Goal: Transaction & Acquisition: Purchase product/service

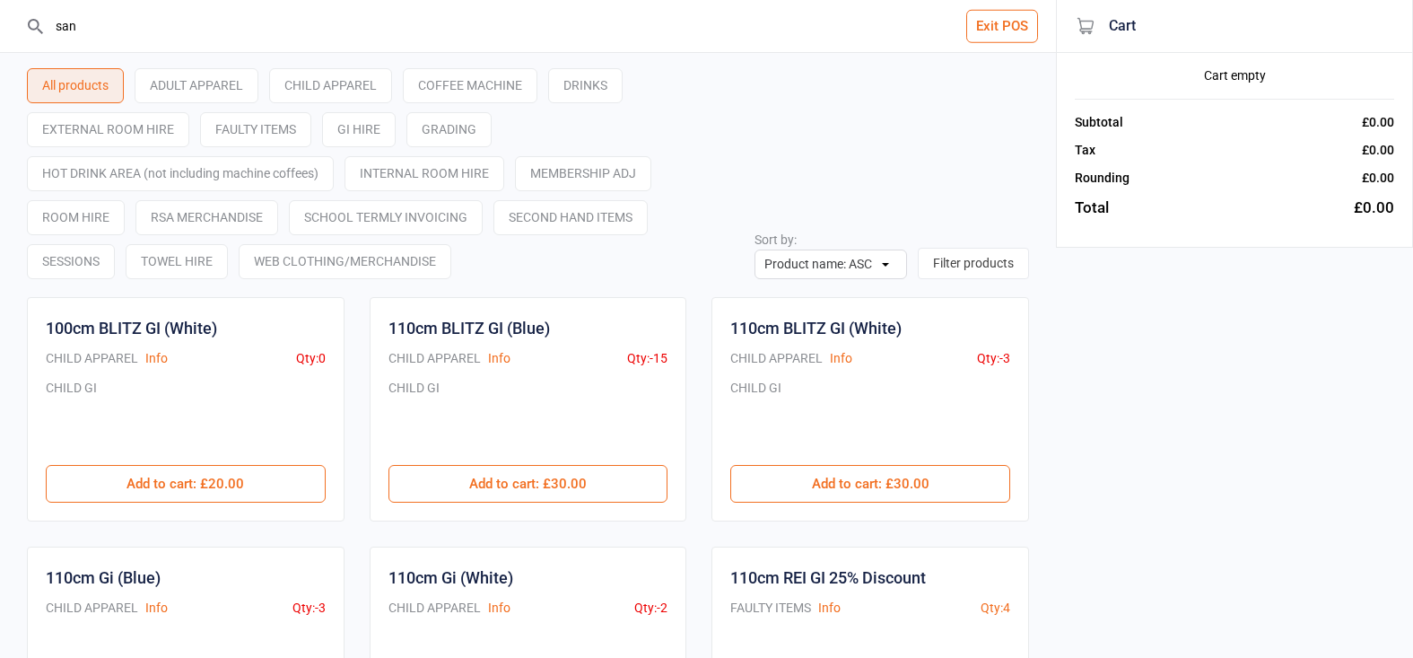
type input "sanp"
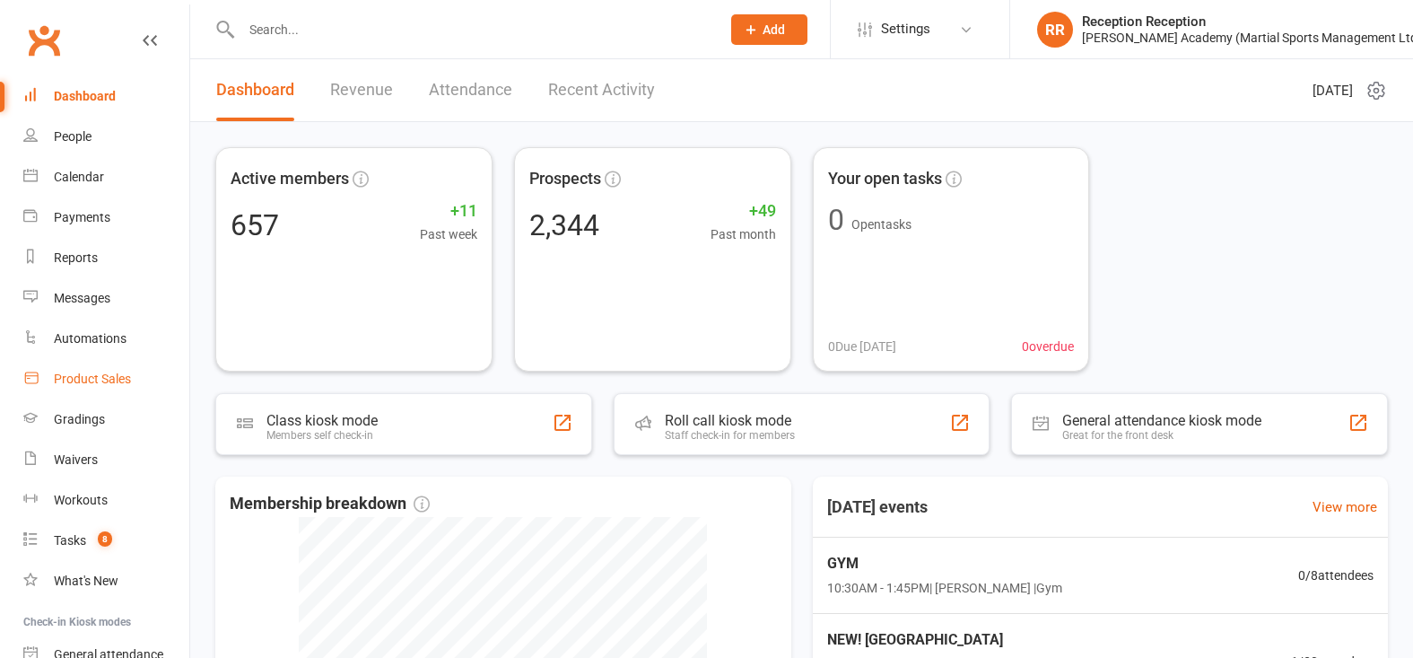
click at [116, 367] on link "Product Sales" at bounding box center [106, 379] width 166 height 40
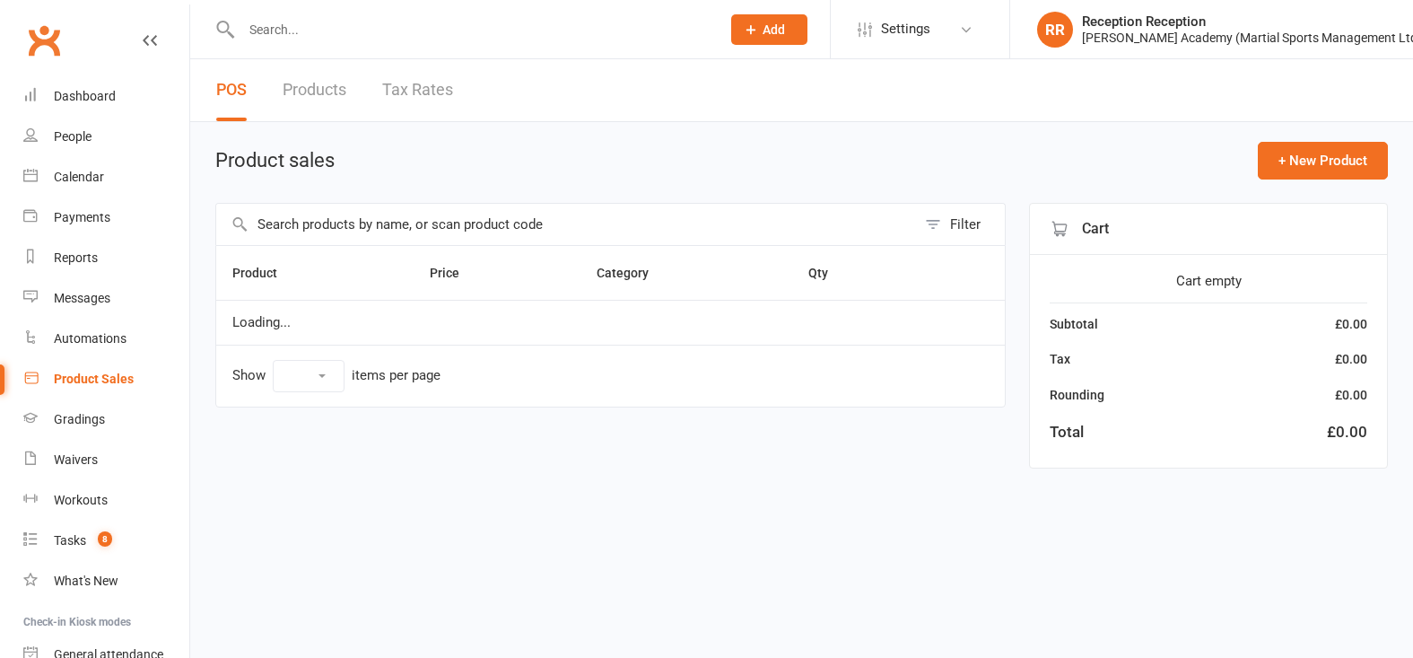
select select "50"
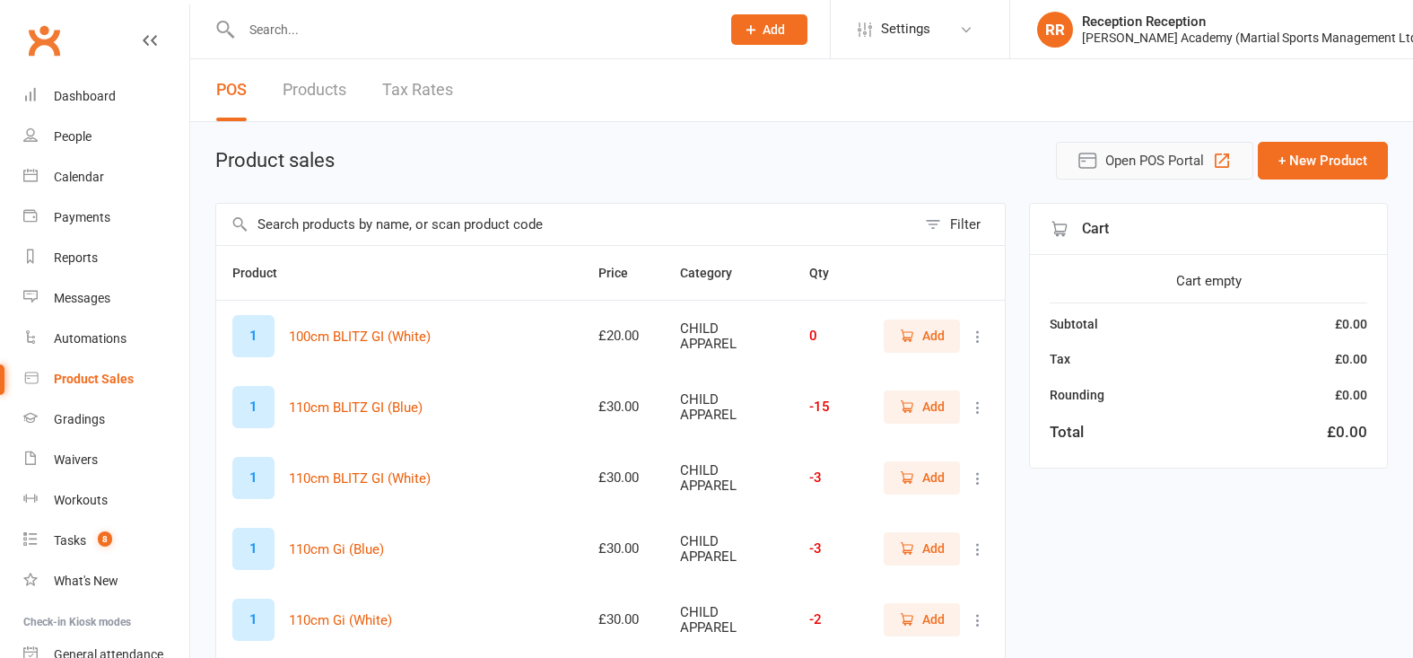
click at [1219, 158] on icon "button" at bounding box center [1222, 160] width 14 height 14
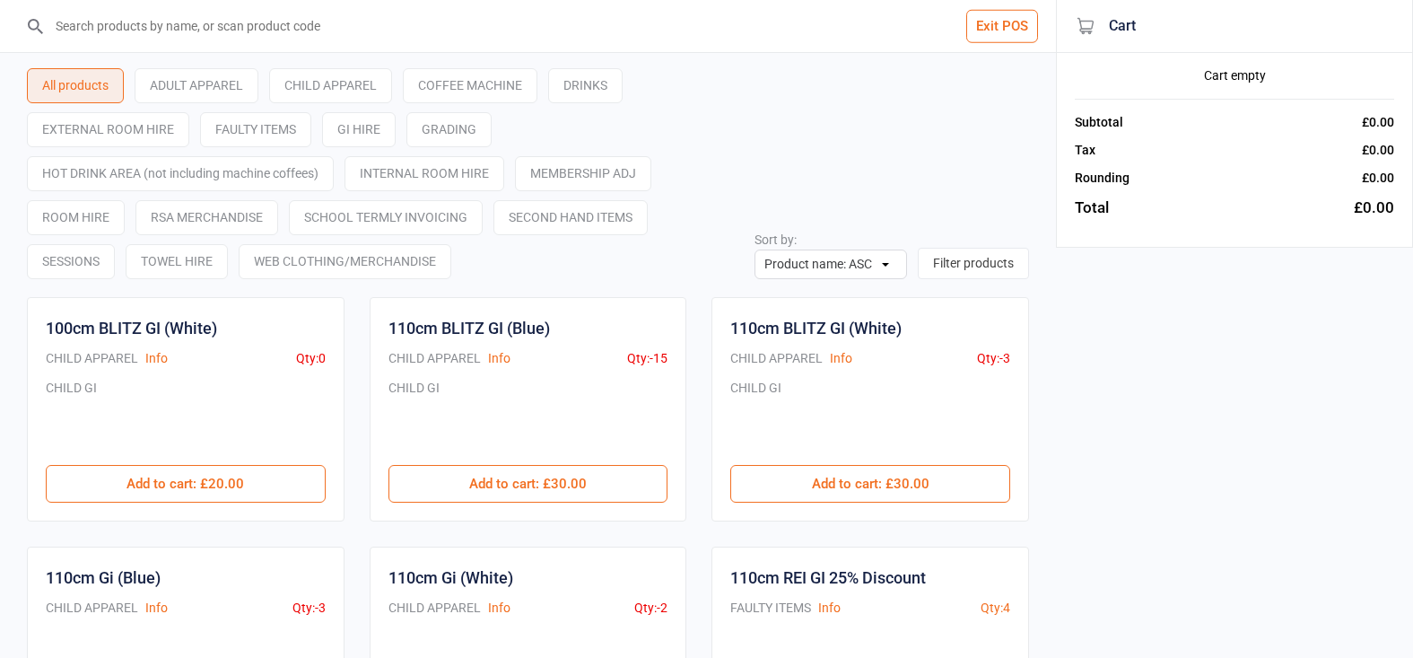
click at [732, 37] on input "search" at bounding box center [539, 26] width 984 height 52
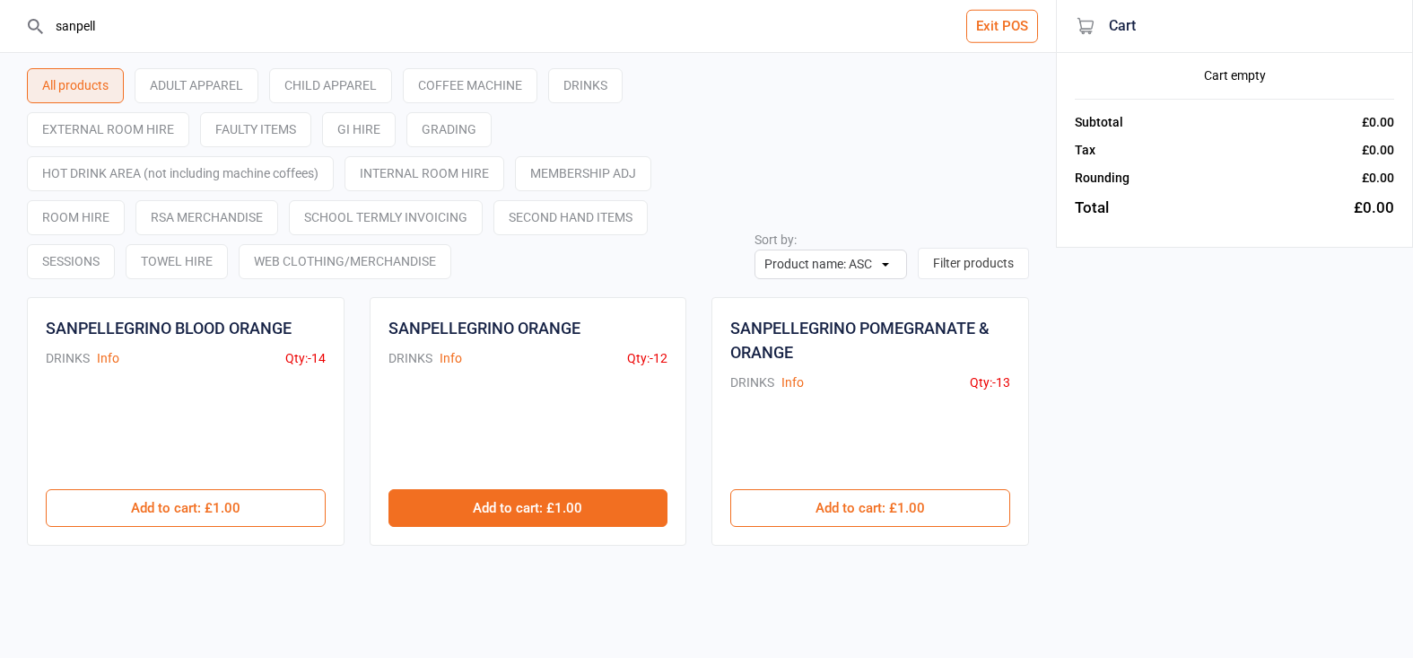
type input "sanpell"
click at [655, 508] on button "Add to cart : £1.00" at bounding box center [529, 508] width 280 height 38
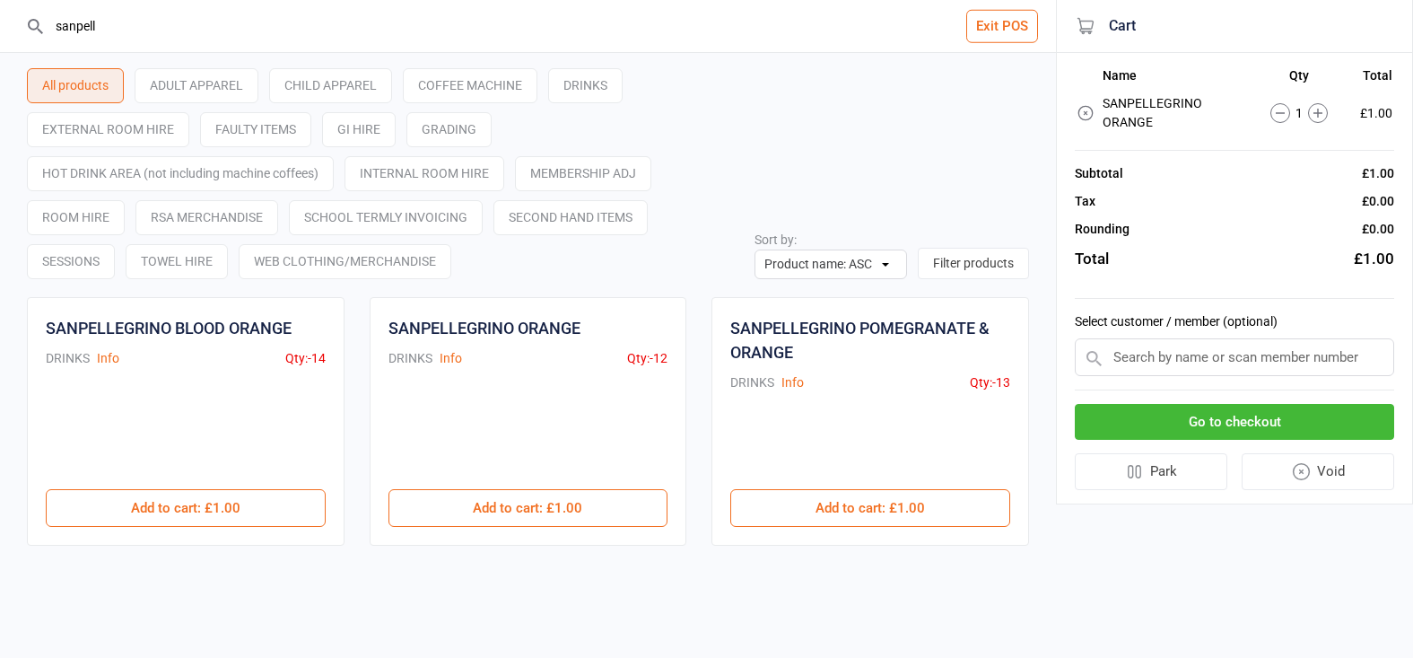
click at [1114, 421] on button "Go to checkout" at bounding box center [1234, 422] width 319 height 37
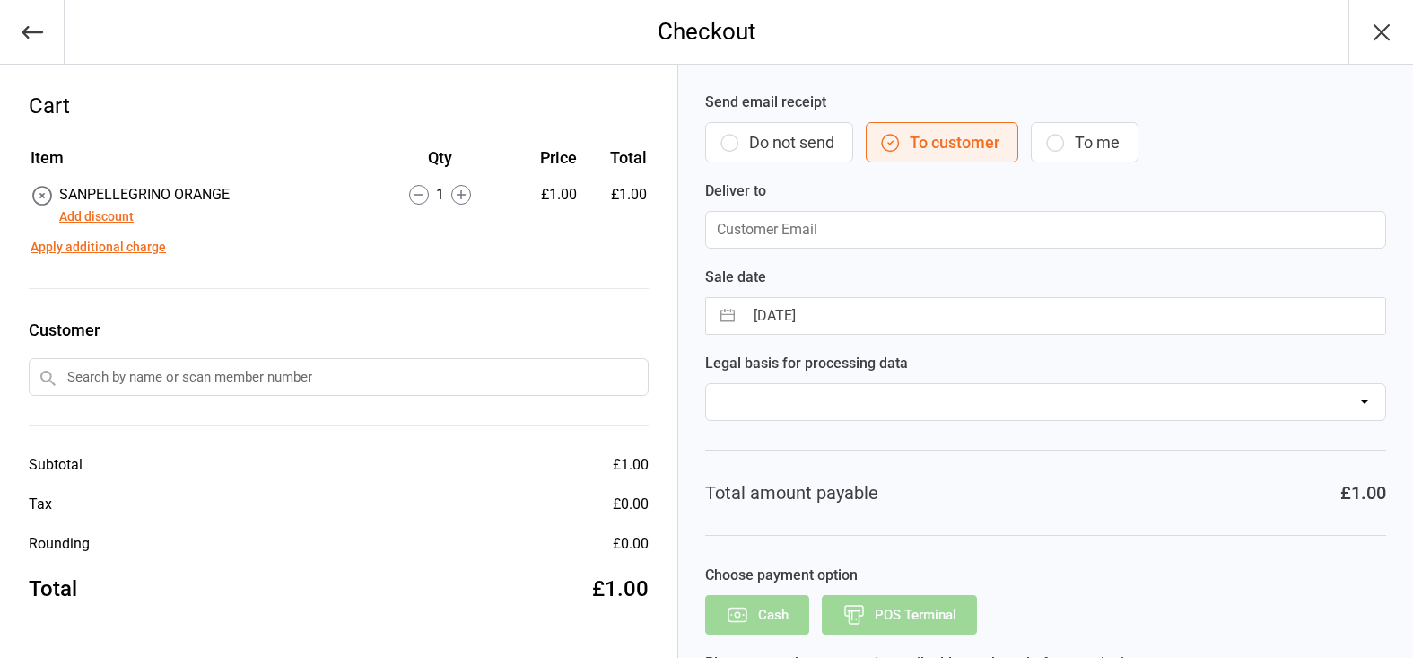
click at [407, 397] on div "Customer" at bounding box center [339, 372] width 620 height 108
click at [418, 389] on input "text" at bounding box center [339, 377] width 620 height 38
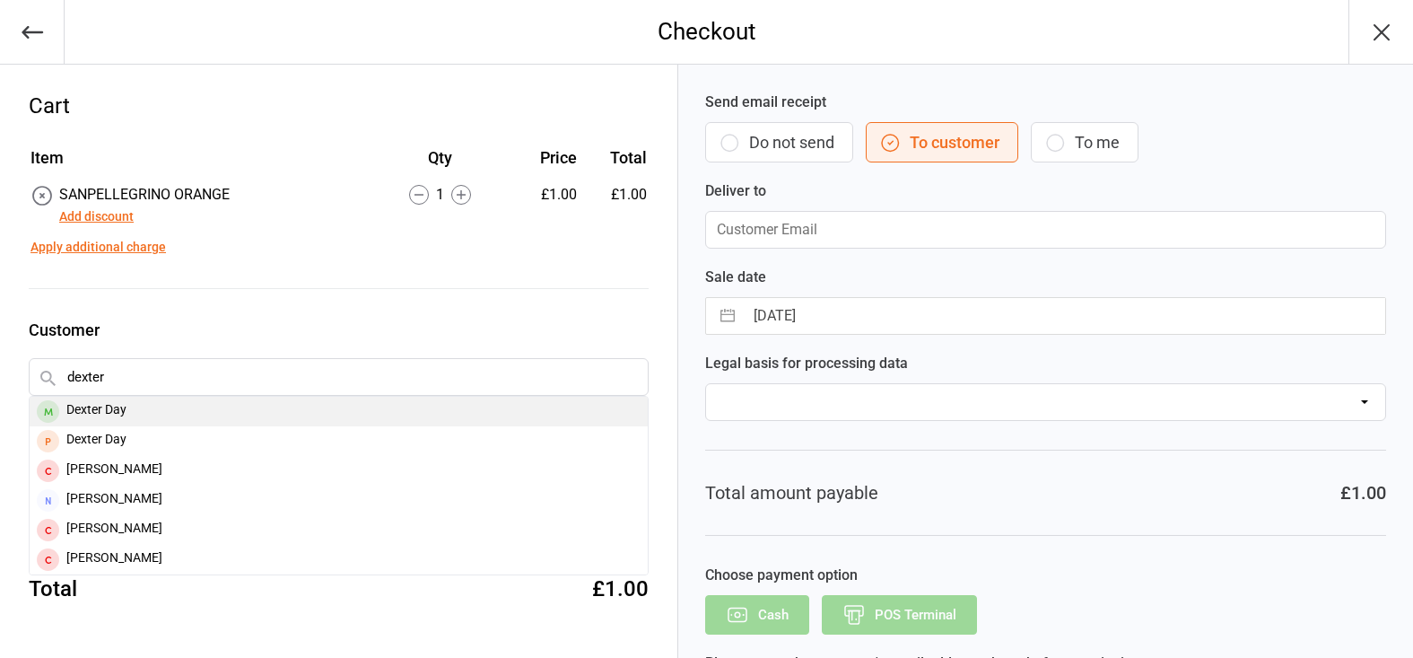
type input "dexter"
click at [405, 424] on div "Dexter Day" at bounding box center [339, 412] width 618 height 30
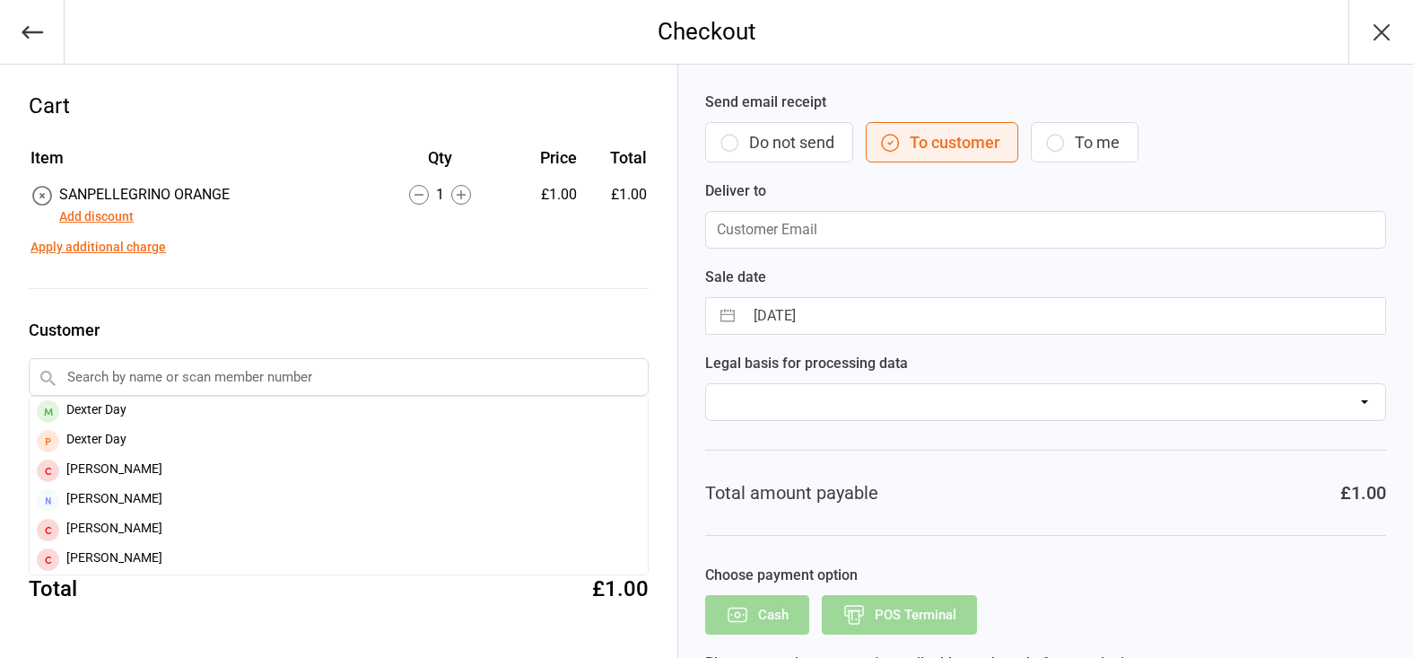
type input "dexta1988@gmail.com"
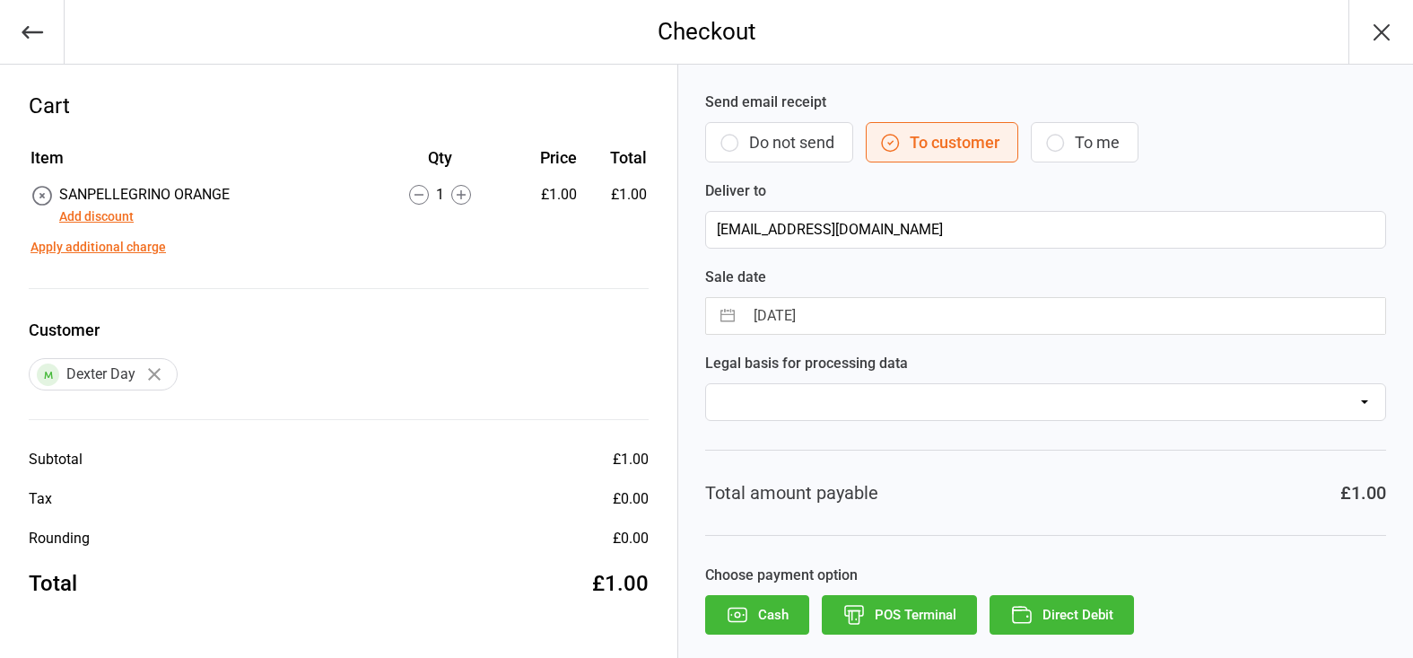
click at [908, 599] on button "POS Terminal" at bounding box center [899, 614] width 155 height 39
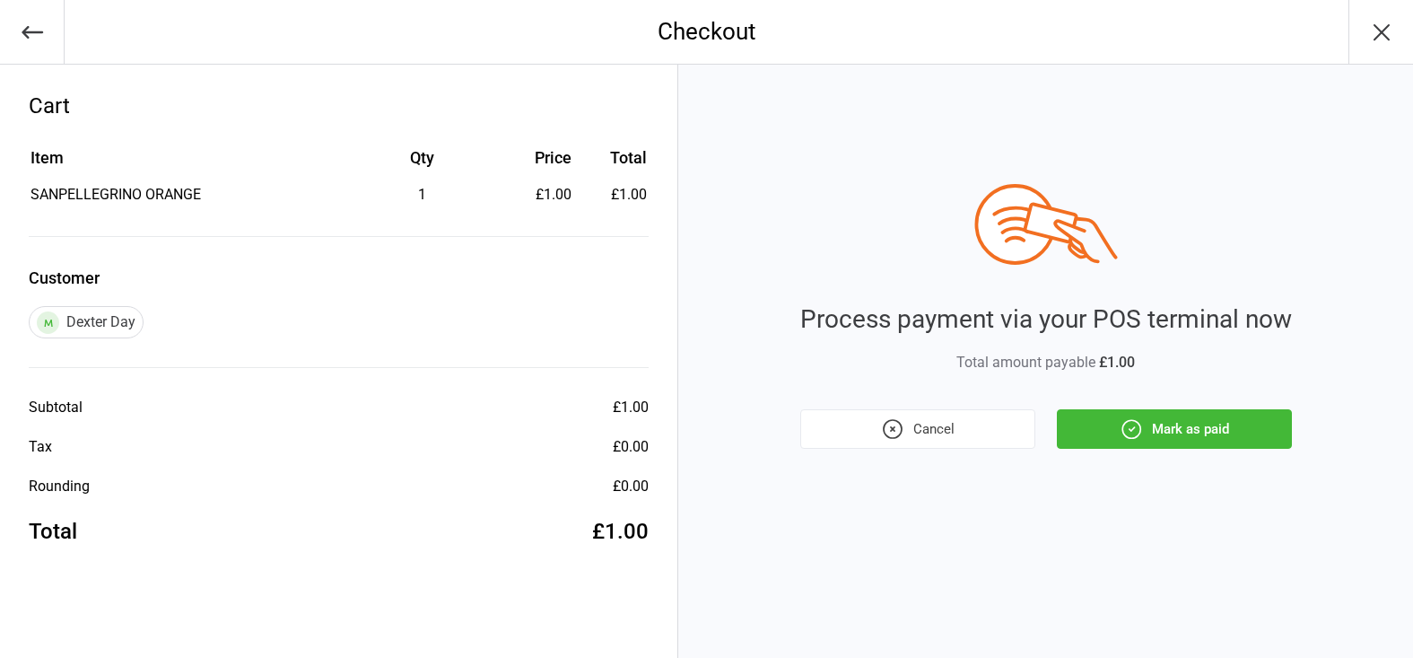
click at [1112, 430] on button "Mark as paid" at bounding box center [1174, 428] width 235 height 39
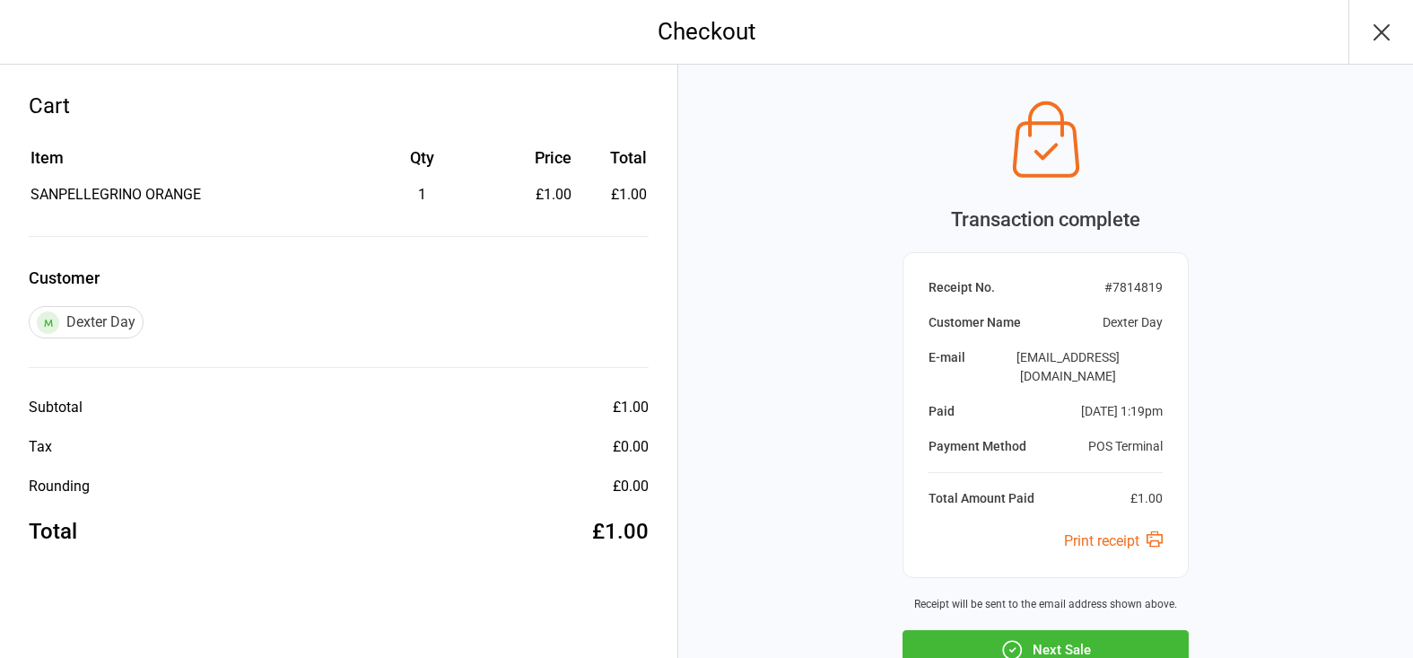
click at [1126, 630] on button "Next Sale" at bounding box center [1046, 649] width 286 height 39
